Goal: Information Seeking & Learning: Learn about a topic

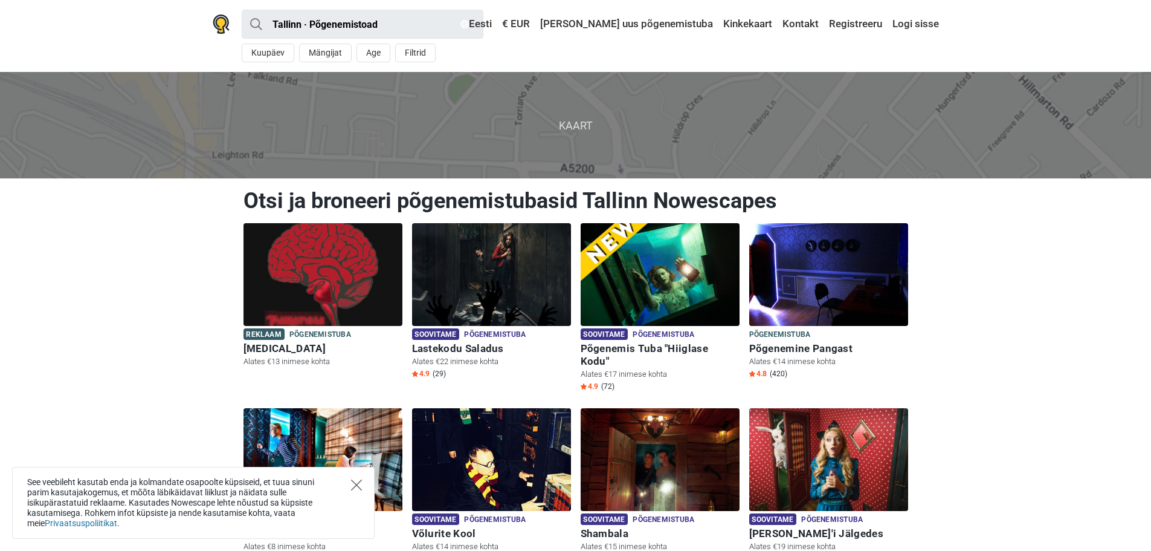
click at [358, 489] on icon "Close" at bounding box center [356, 484] width 11 height 11
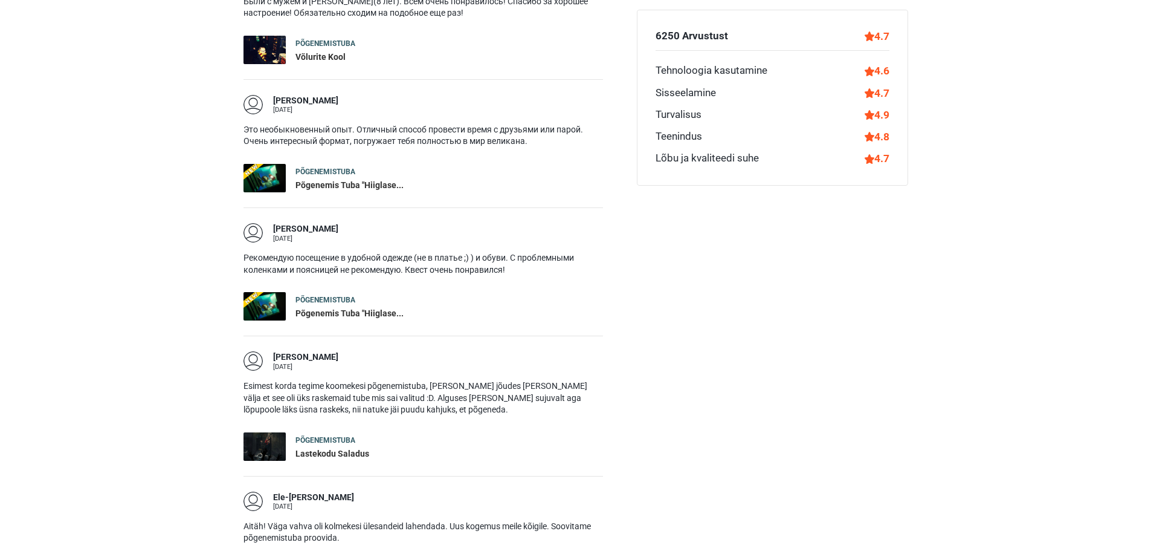
scroll to position [1934, 0]
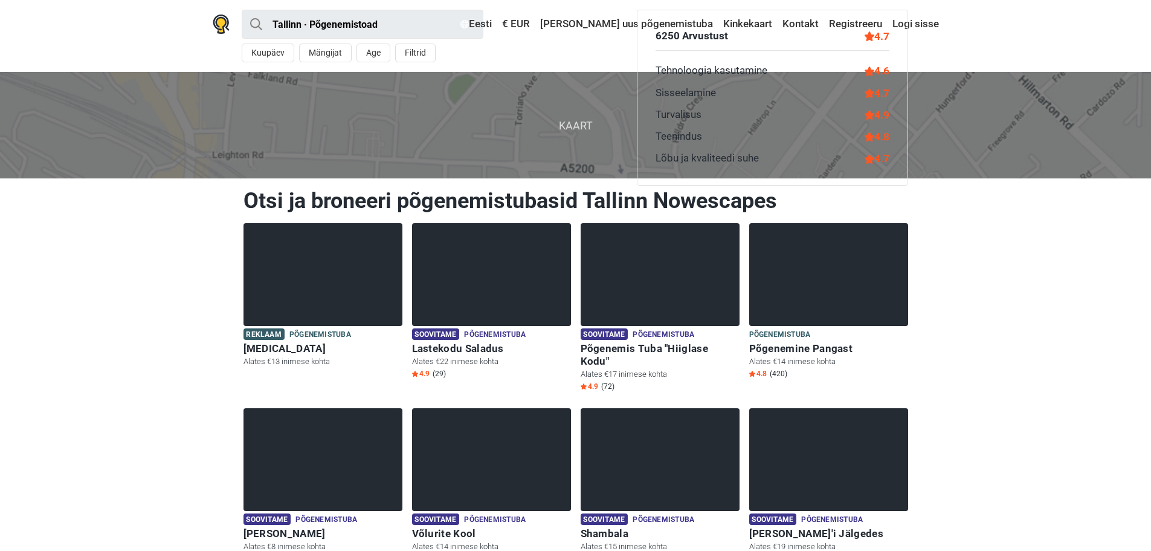
scroll to position [1417, 0]
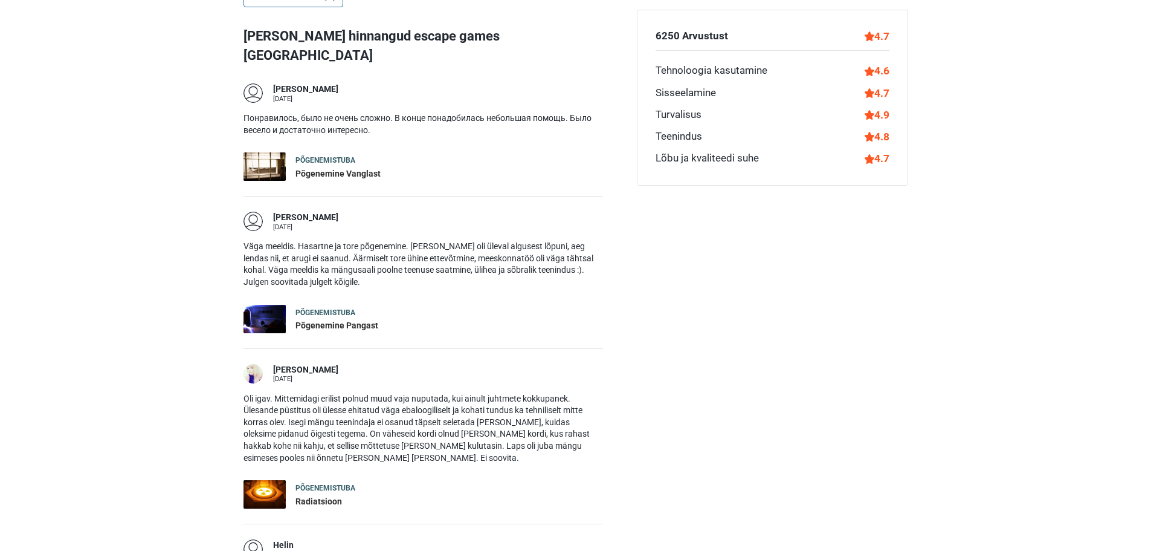
click at [302, 496] on div "Radiatsioon" at bounding box center [326, 502] width 60 height 12
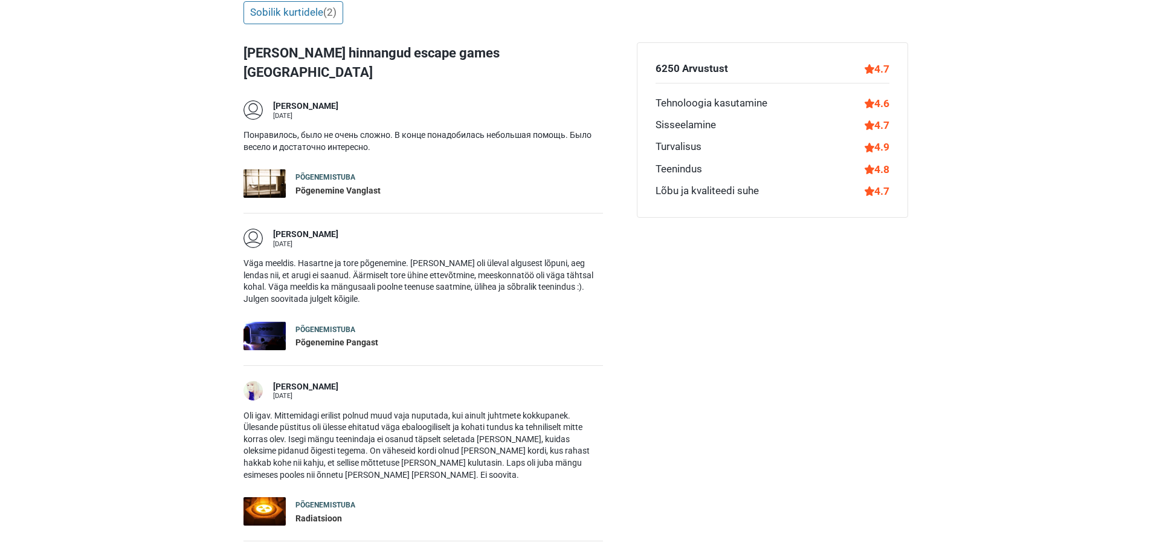
scroll to position [1390, 0]
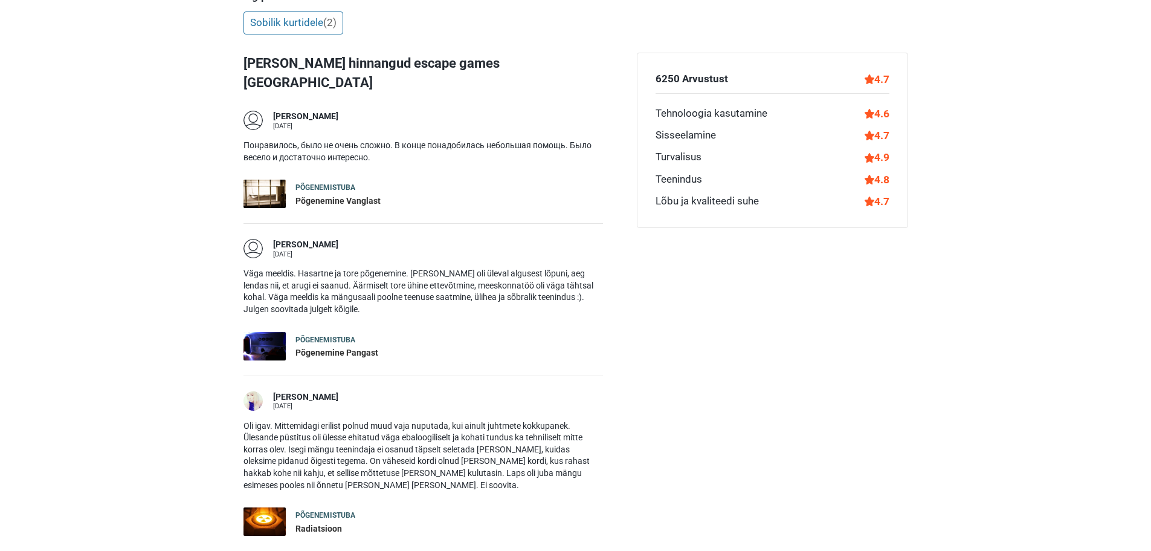
click at [338, 195] on div "Põgenemine Vanglast" at bounding box center [338, 201] width 85 height 12
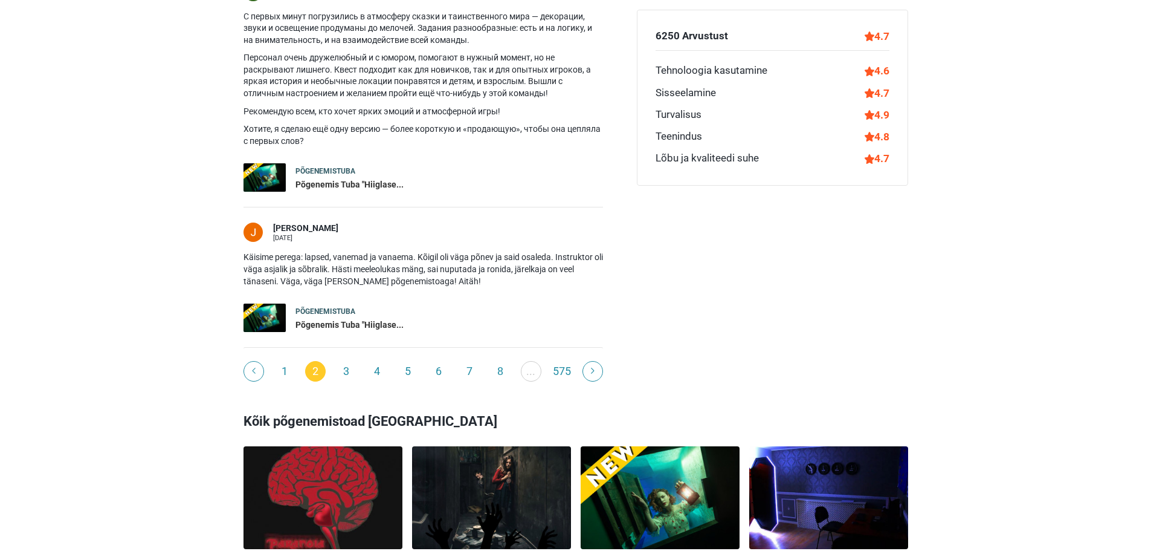
scroll to position [2236, 0]
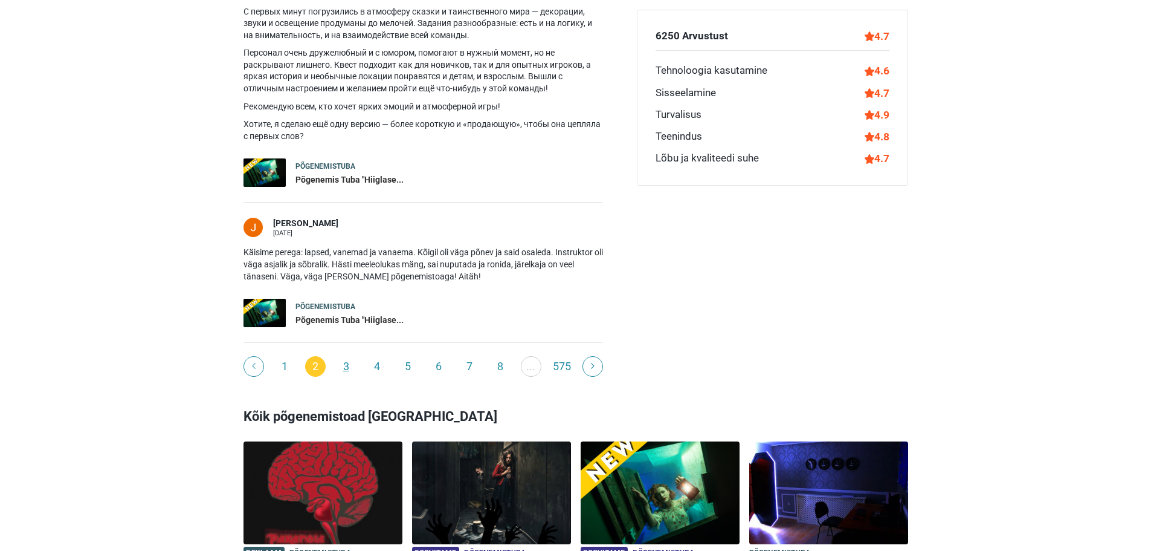
click at [349, 356] on link "3" at bounding box center [346, 366] width 21 height 21
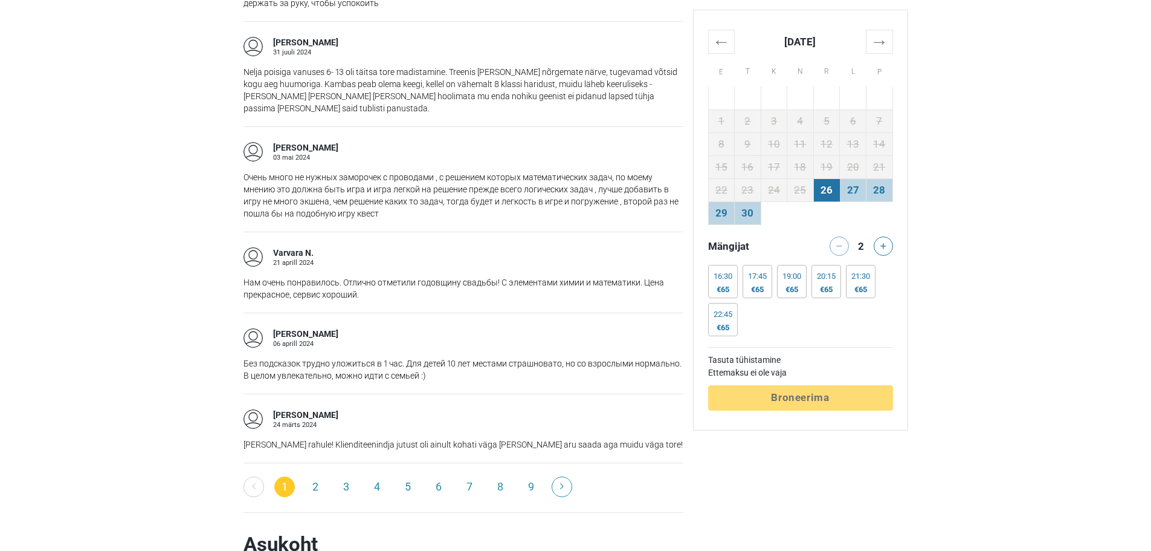
scroll to position [1934, 0]
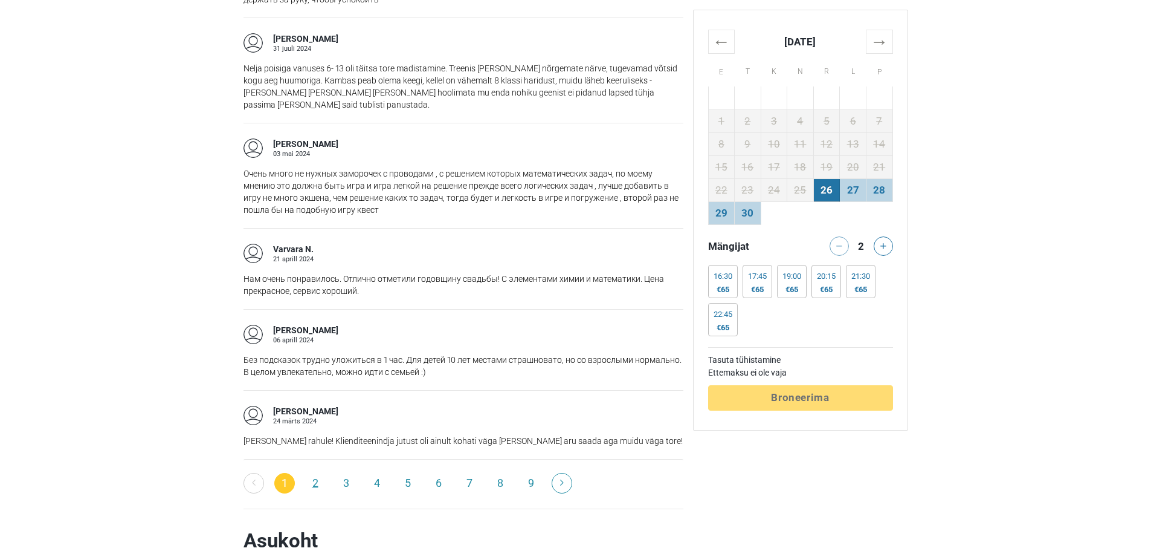
click at [314, 473] on link "2" at bounding box center [315, 483] width 21 height 21
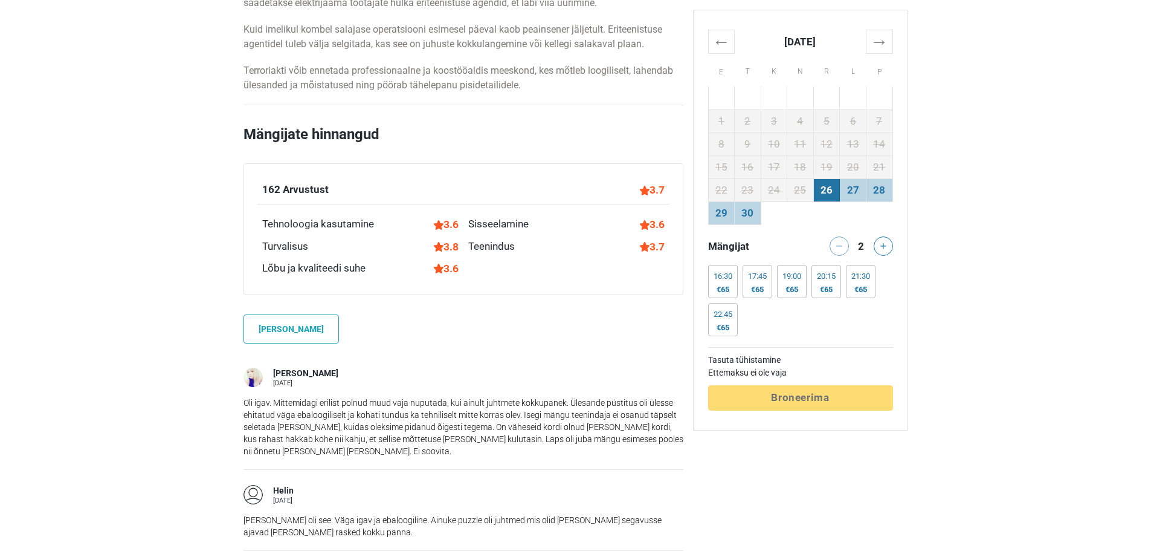
scroll to position [544, 0]
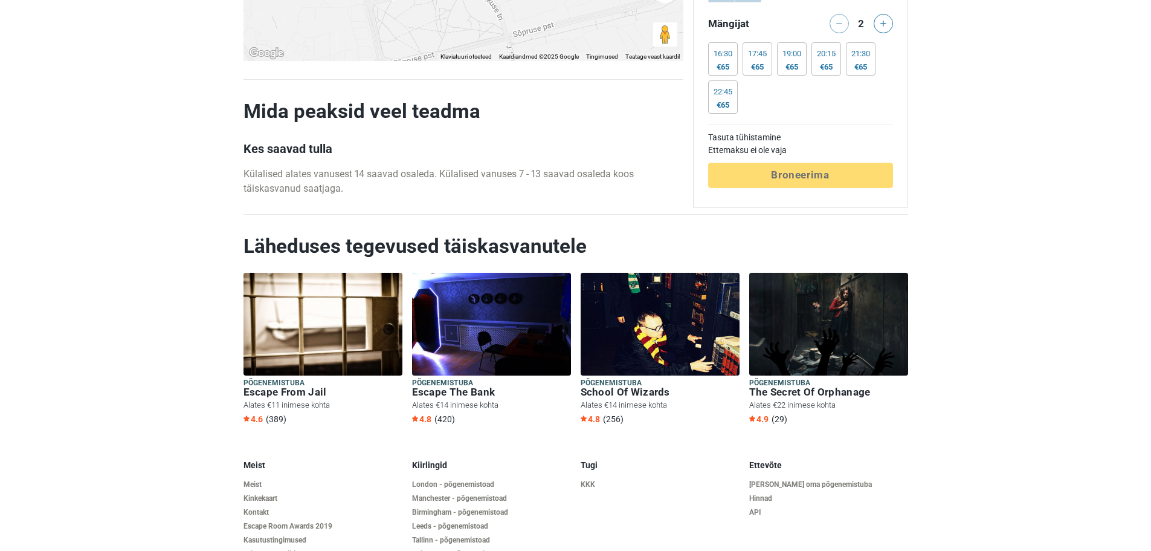
scroll to position [2795, 0]
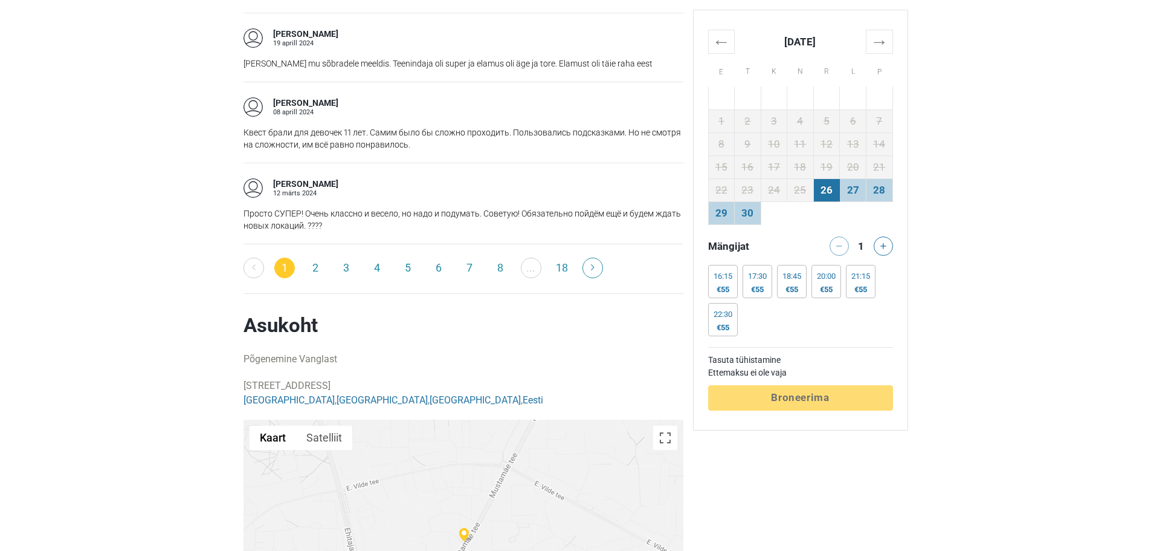
scroll to position [2115, 0]
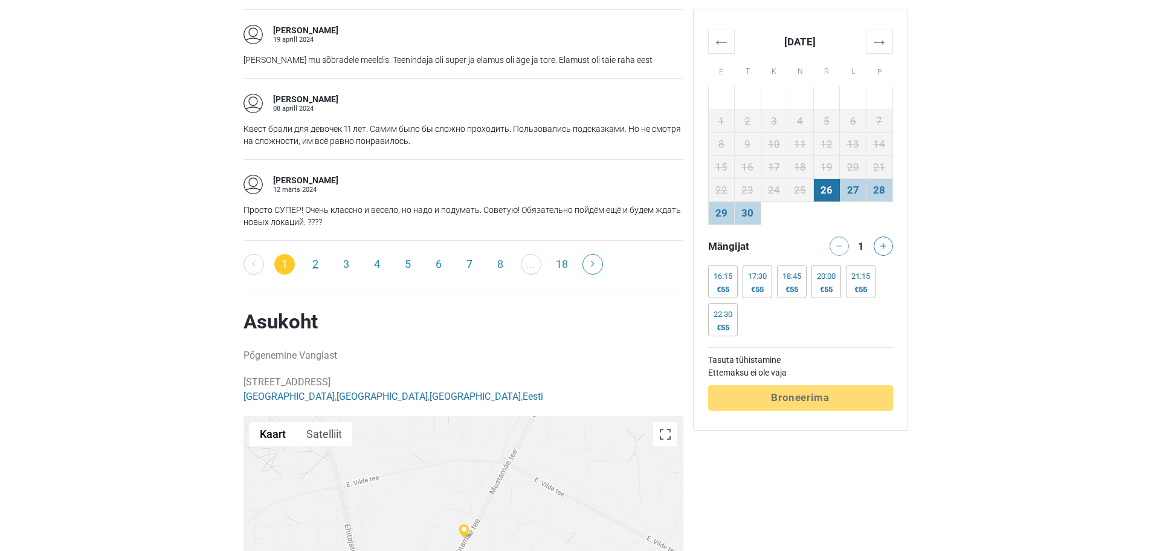
click at [319, 254] on link "2" at bounding box center [315, 264] width 21 height 21
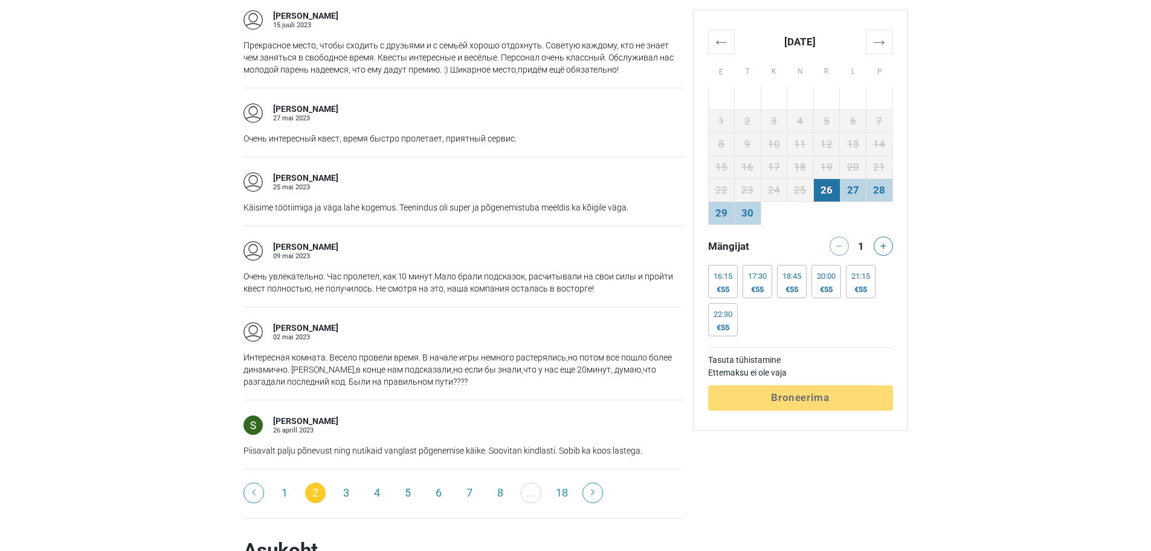
scroll to position [1934, 0]
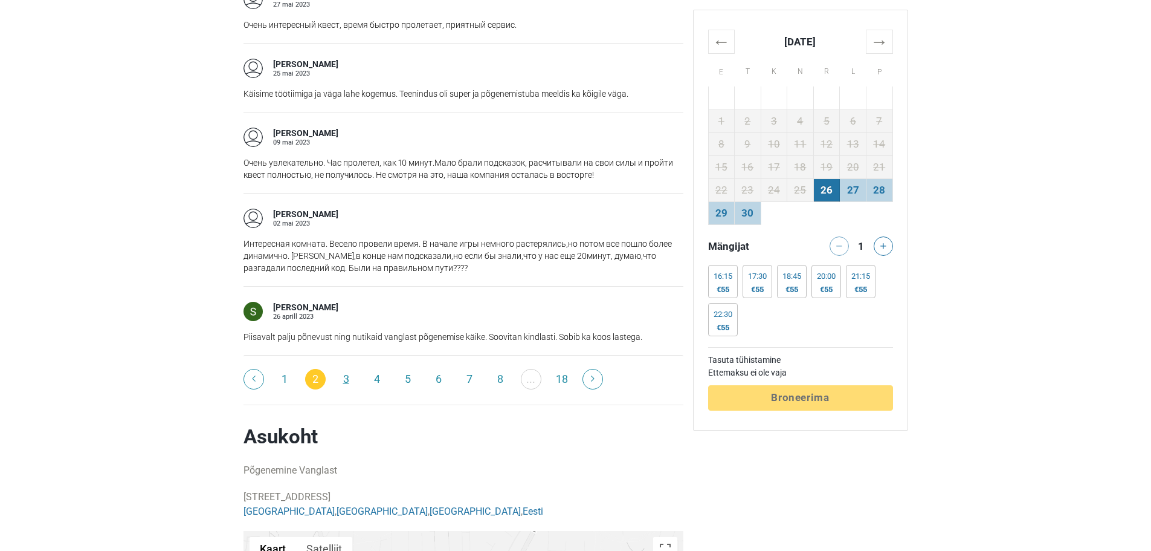
click at [352, 369] on link "3" at bounding box center [346, 379] width 21 height 21
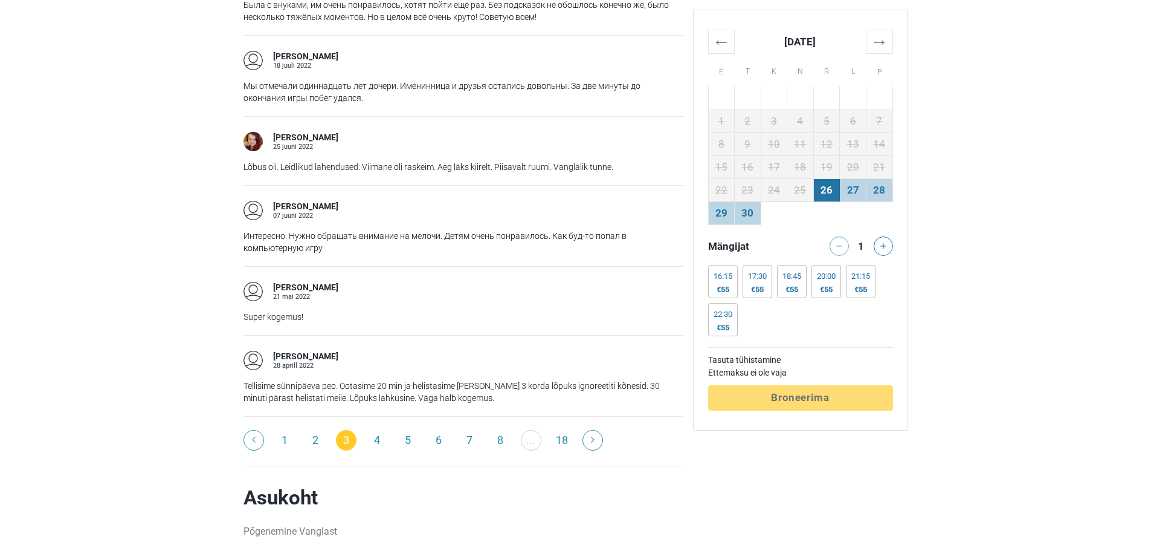
scroll to position [1873, 0]
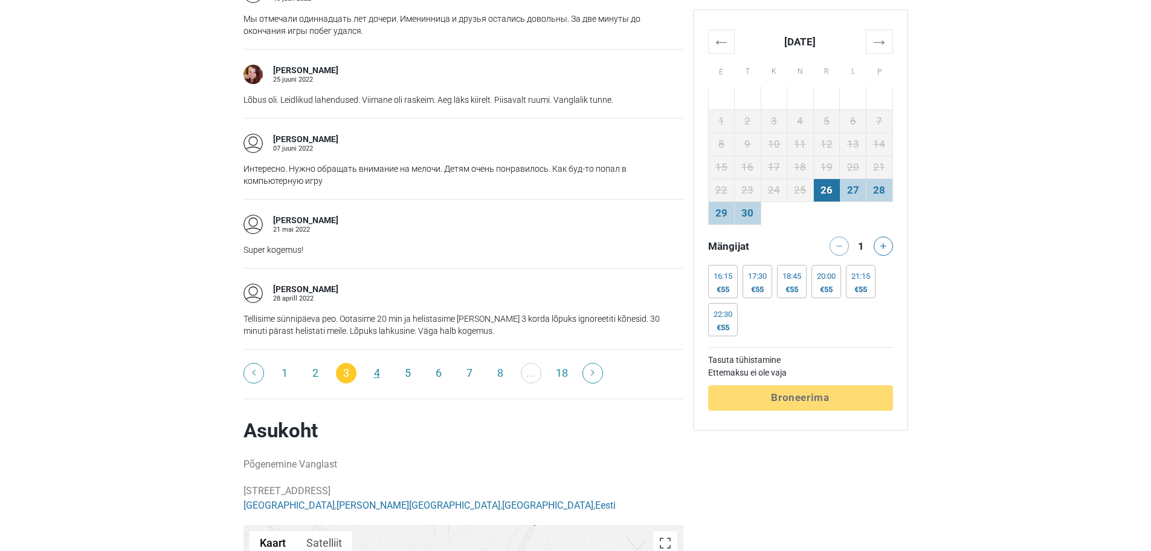
click at [371, 372] on link "4" at bounding box center [377, 373] width 21 height 21
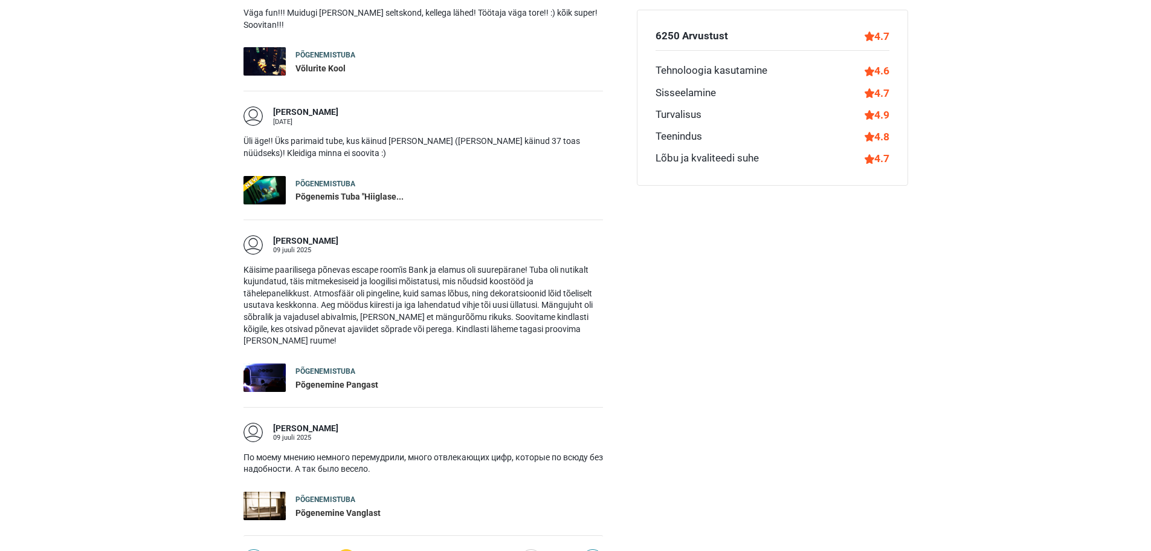
scroll to position [2021, 0]
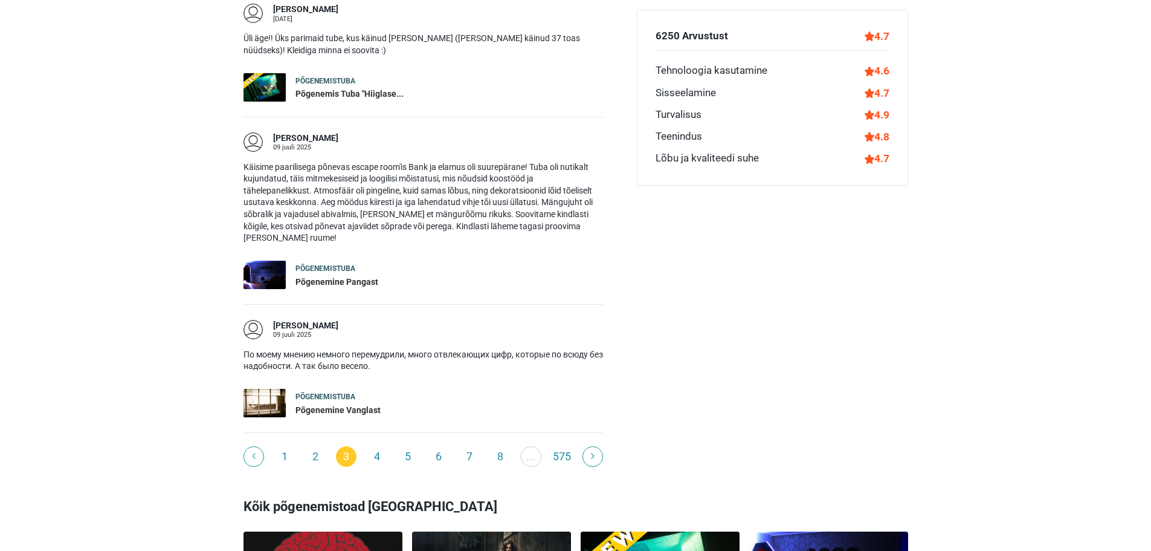
click at [313, 263] on div "Põgenemistuba" at bounding box center [337, 268] width 83 height 10
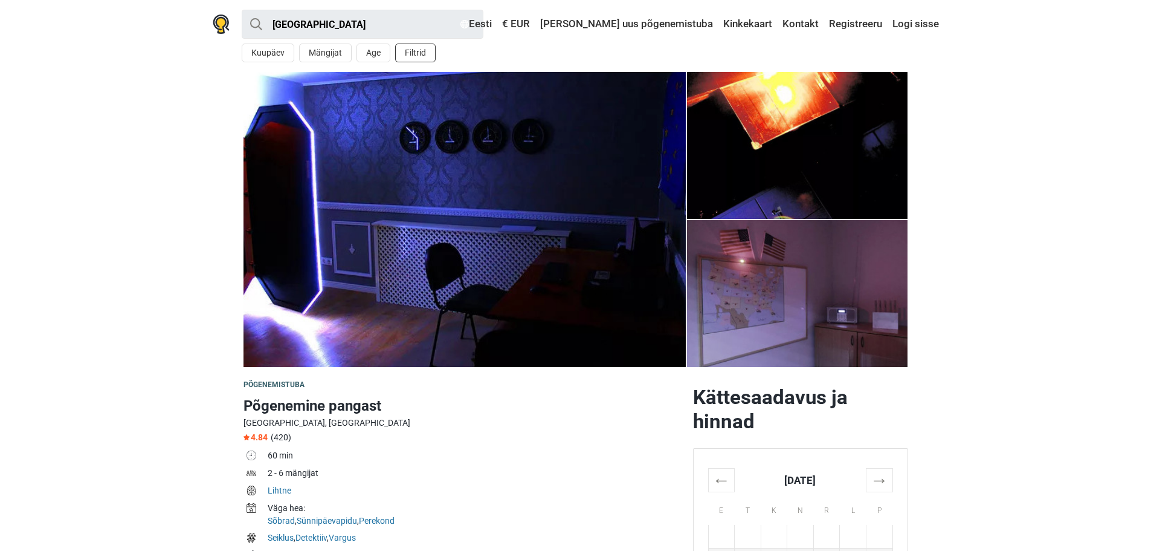
click at [418, 53] on button "Filtrid" at bounding box center [415, 53] width 40 height 19
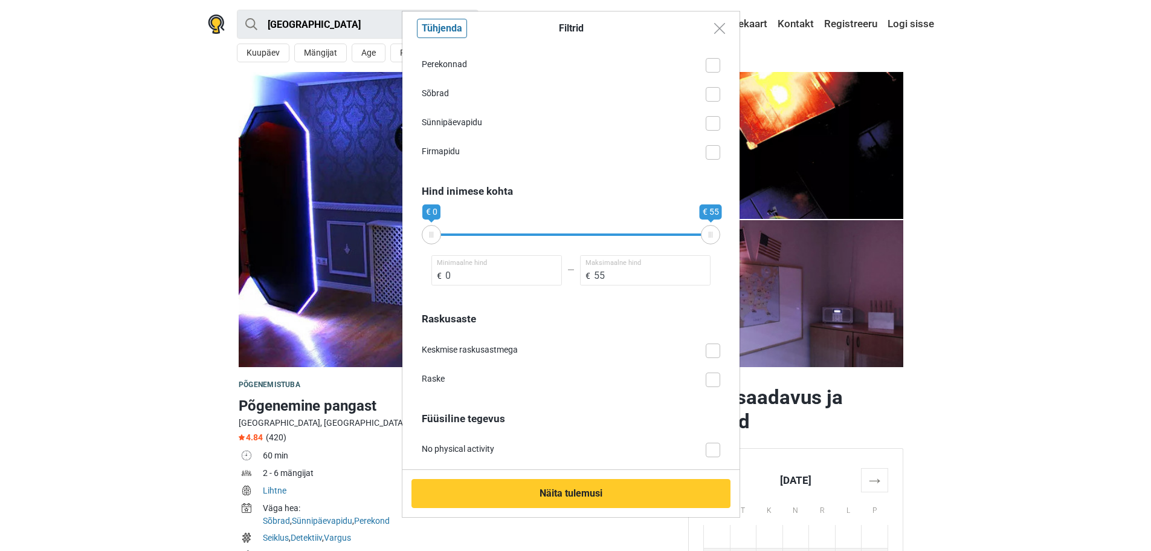
scroll to position [665, 0]
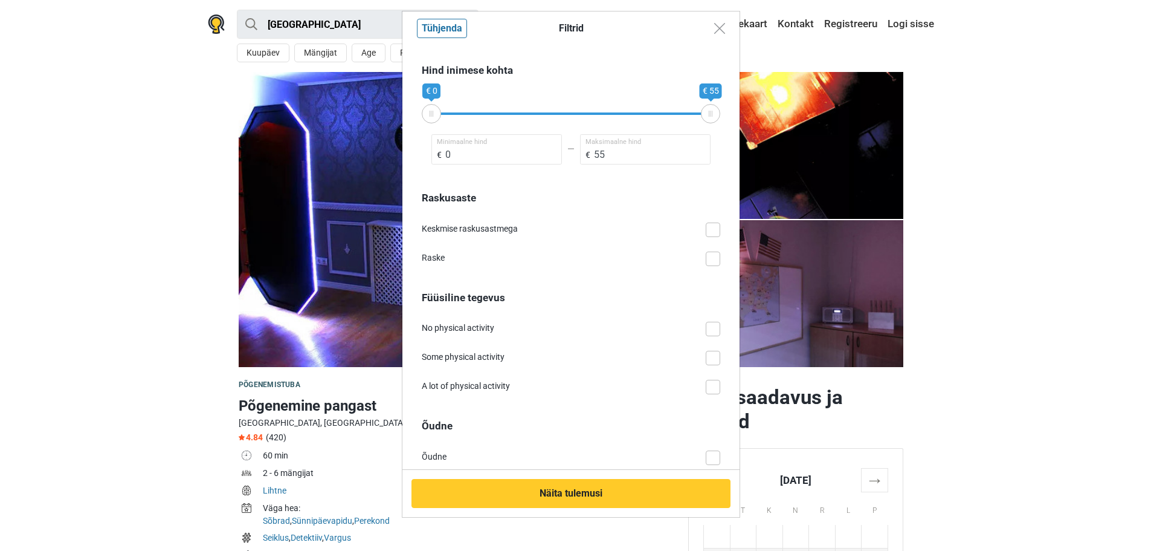
click at [708, 255] on span at bounding box center [713, 258] width 15 height 15
click at [720, 251] on input "Raske" at bounding box center [720, 251] width 0 height 0
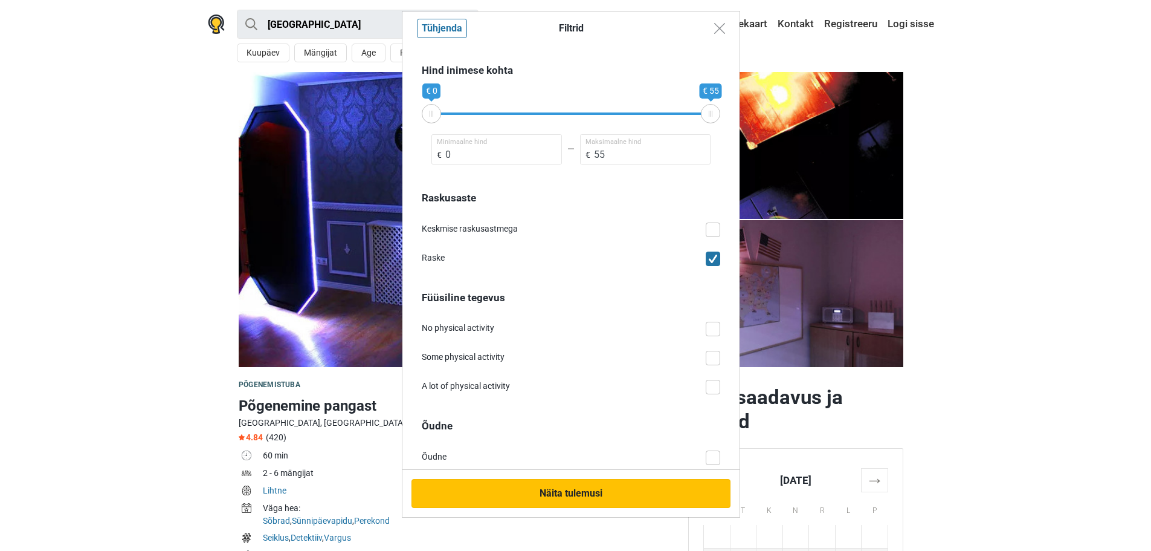
click at [591, 497] on button "Näita tulemusi" at bounding box center [571, 493] width 319 height 29
